Goal: Communication & Community: Answer question/provide support

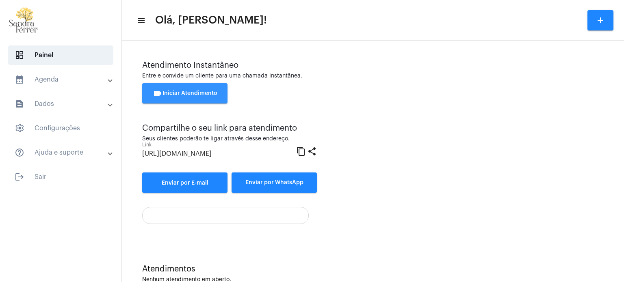
click at [195, 95] on span "videocam Iniciar Atendimento" at bounding box center [185, 94] width 65 height 6
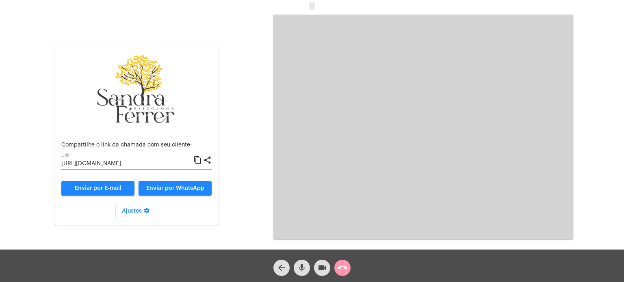
click at [199, 160] on mat-icon "content_copy" at bounding box center [197, 160] width 9 height 10
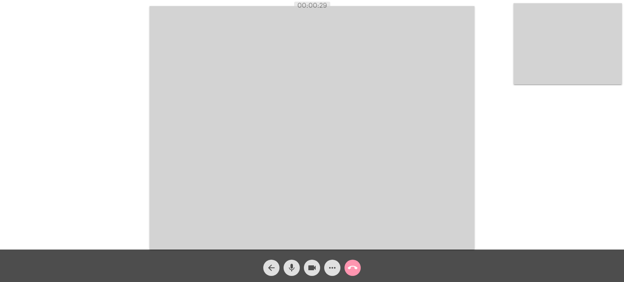
click at [564, 52] on video at bounding box center [567, 43] width 108 height 81
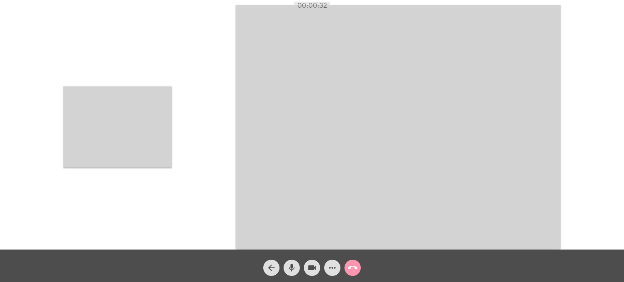
click at [126, 139] on video at bounding box center [117, 126] width 108 height 81
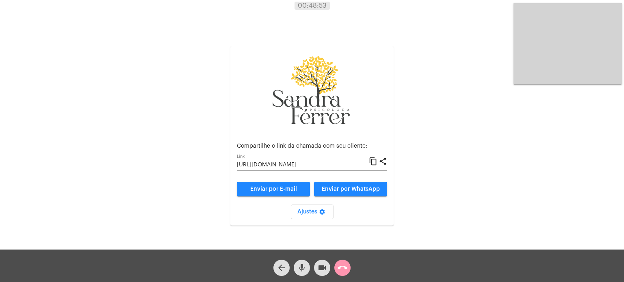
click at [340, 268] on mat-icon "call_end" at bounding box center [342, 268] width 10 height 10
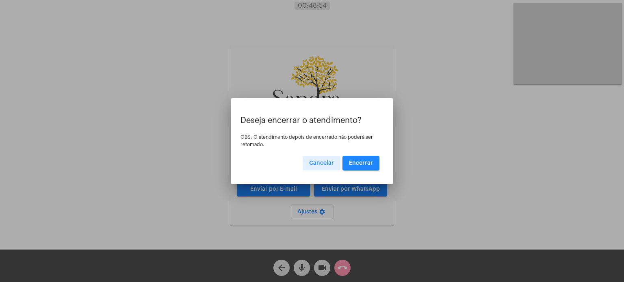
click at [364, 160] on span "Encerrar" at bounding box center [361, 163] width 24 height 6
